Goal: Task Accomplishment & Management: Use online tool/utility

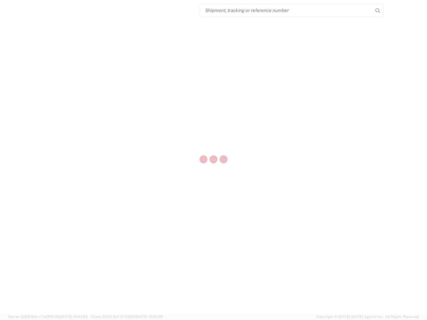
select select "US"
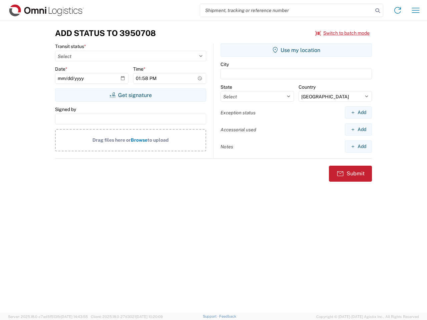
click at [286, 10] on input "search" at bounding box center [286, 10] width 173 height 13
click at [377, 11] on icon at bounding box center [377, 10] width 9 height 9
click at [397, 10] on icon at bounding box center [397, 10] width 11 height 11
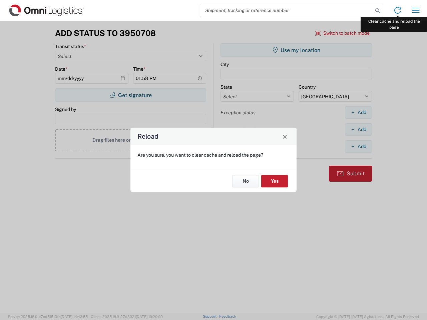
click at [415, 10] on div "Reload Are you sure, you want to clear cache and reload the page? No Yes" at bounding box center [213, 160] width 427 height 320
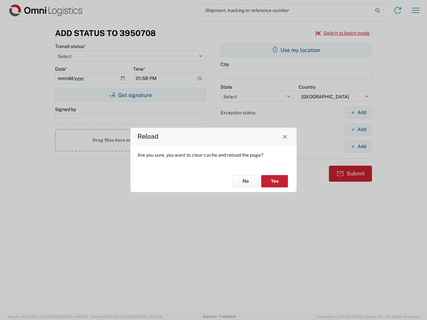
click at [342, 33] on div "Reload Are you sure, you want to clear cache and reload the page? No Yes" at bounding box center [213, 160] width 427 height 320
click at [130, 95] on div "Reload Are you sure, you want to clear cache and reload the page? No Yes" at bounding box center [213, 160] width 427 height 320
click at [296, 50] on div "Reload Are you sure, you want to clear cache and reload the page? No Yes" at bounding box center [213, 160] width 427 height 320
click at [358, 112] on div "Reload Are you sure, you want to clear cache and reload the page? No Yes" at bounding box center [213, 160] width 427 height 320
click at [358, 129] on div "Reload Are you sure, you want to clear cache and reload the page? No Yes" at bounding box center [213, 160] width 427 height 320
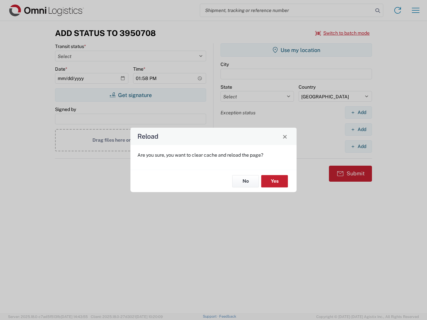
click at [358, 146] on div "Reload Are you sure, you want to clear cache and reload the page? No Yes" at bounding box center [213, 160] width 427 height 320
